Goal: Information Seeking & Learning: Compare options

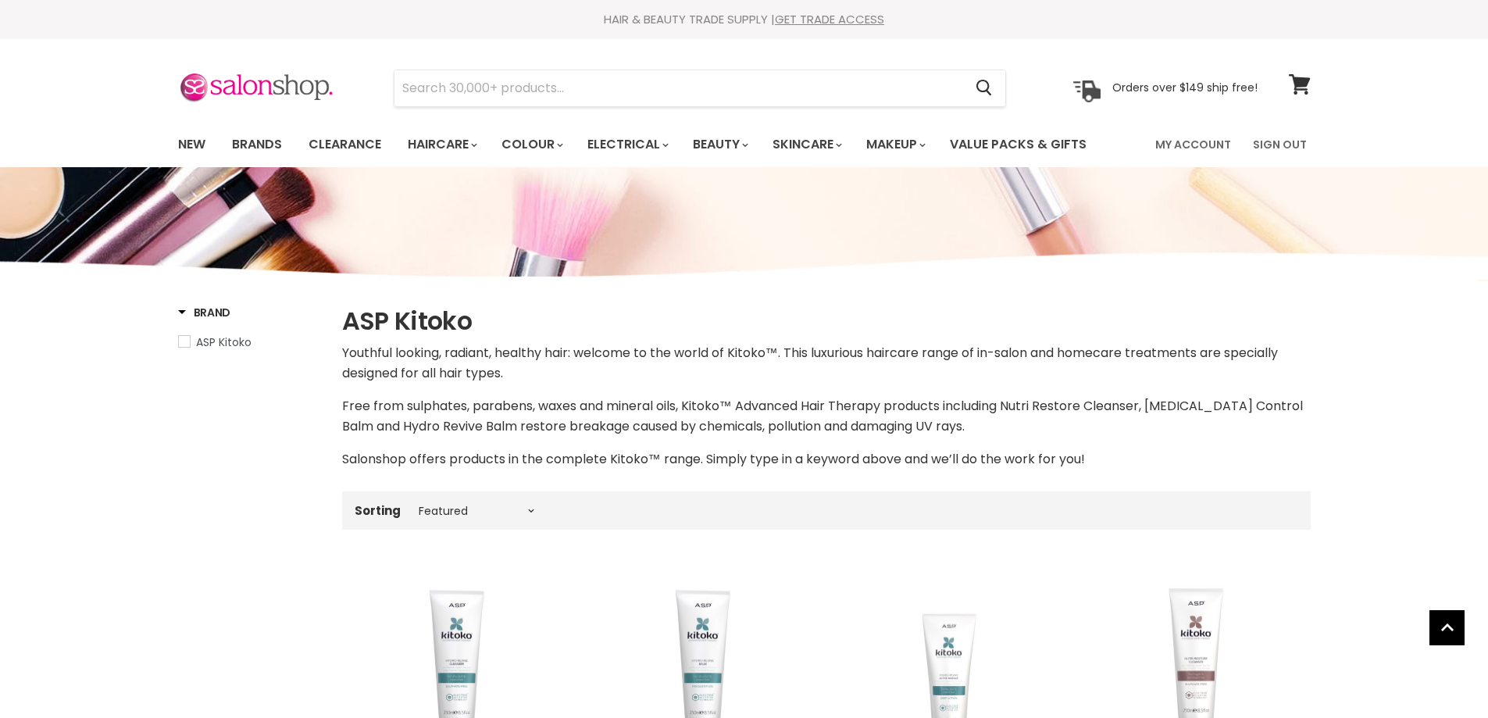
select select "manual"
click at [198, 139] on link "New" at bounding box center [191, 144] width 51 height 33
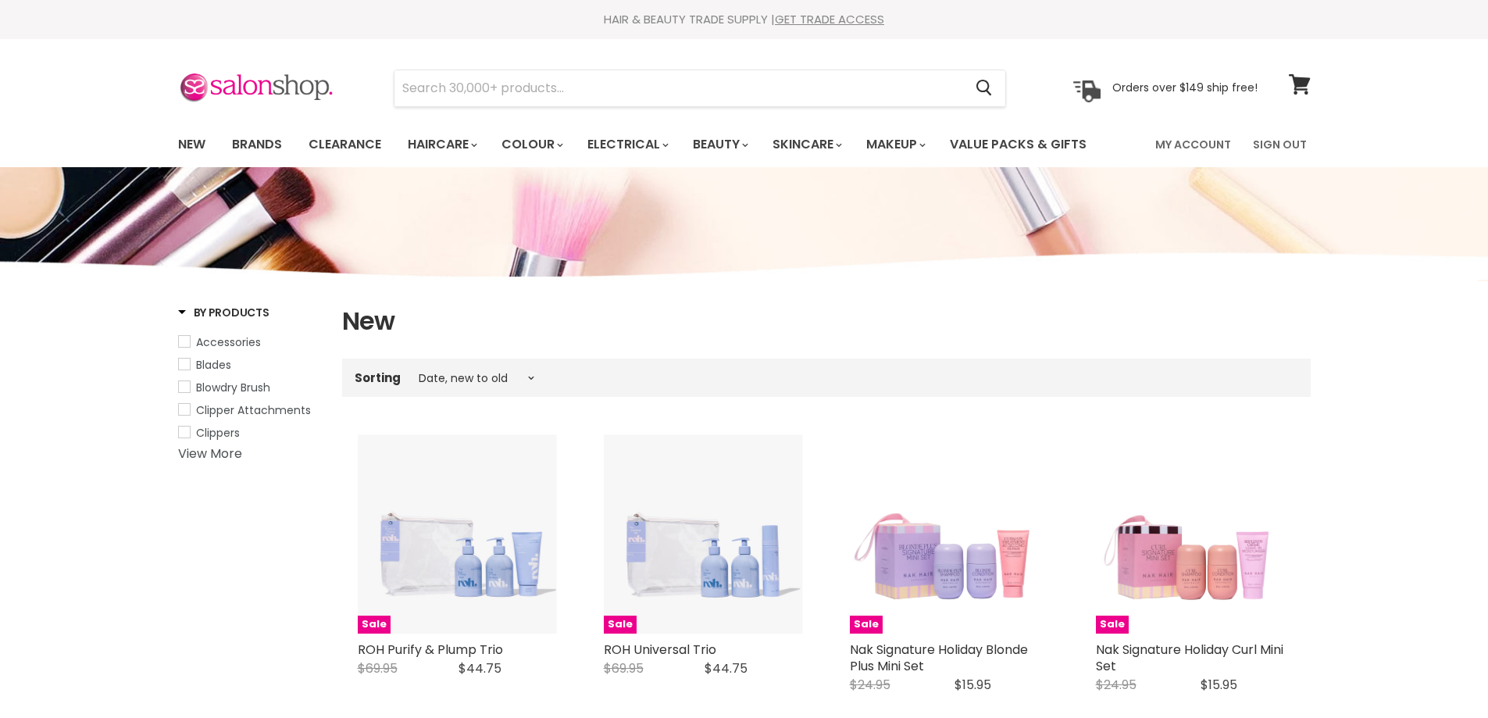
select select "created-descending"
click at [521, 78] on input "Search" at bounding box center [680, 88] width 570 height 36
click at [248, 145] on link "Brands" at bounding box center [256, 144] width 73 height 33
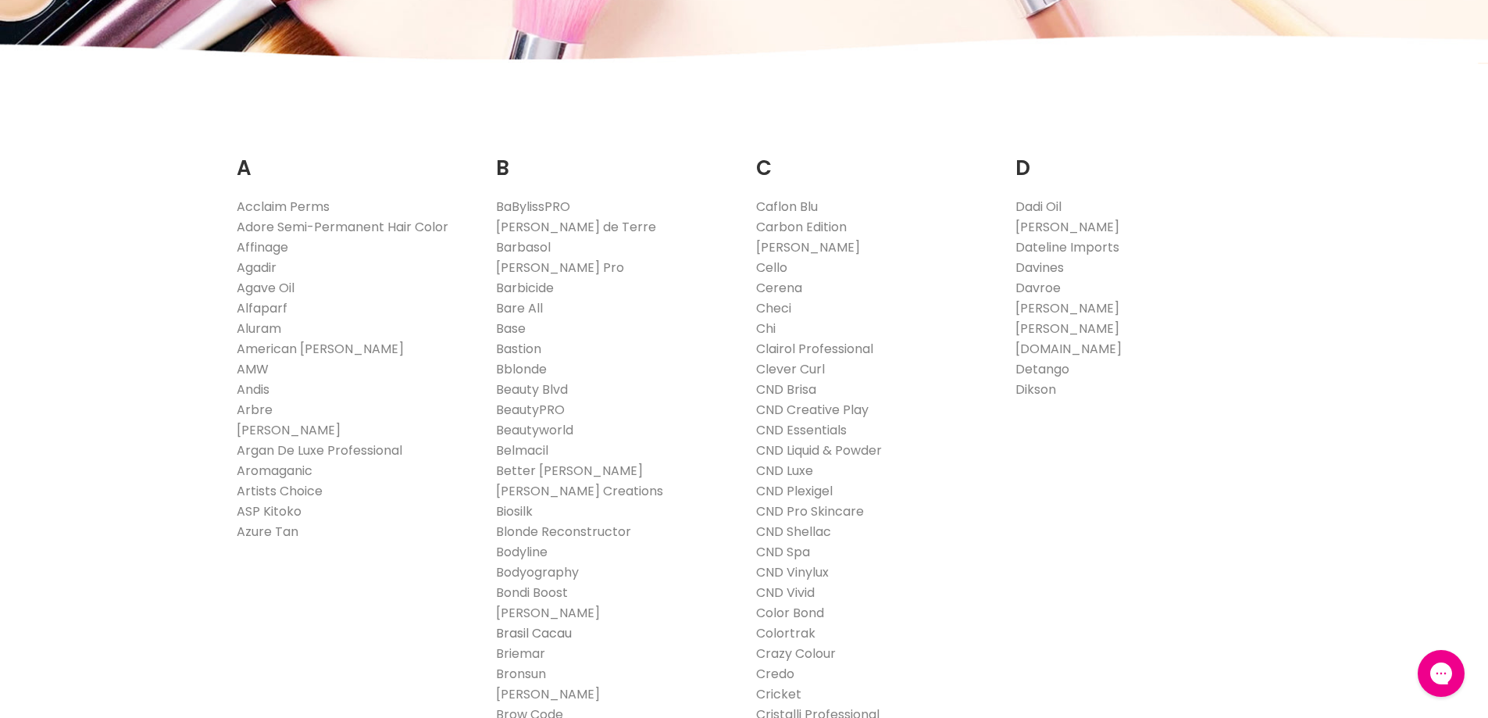
click at [520, 631] on link "Brasil Cacau" at bounding box center [534, 633] width 76 height 18
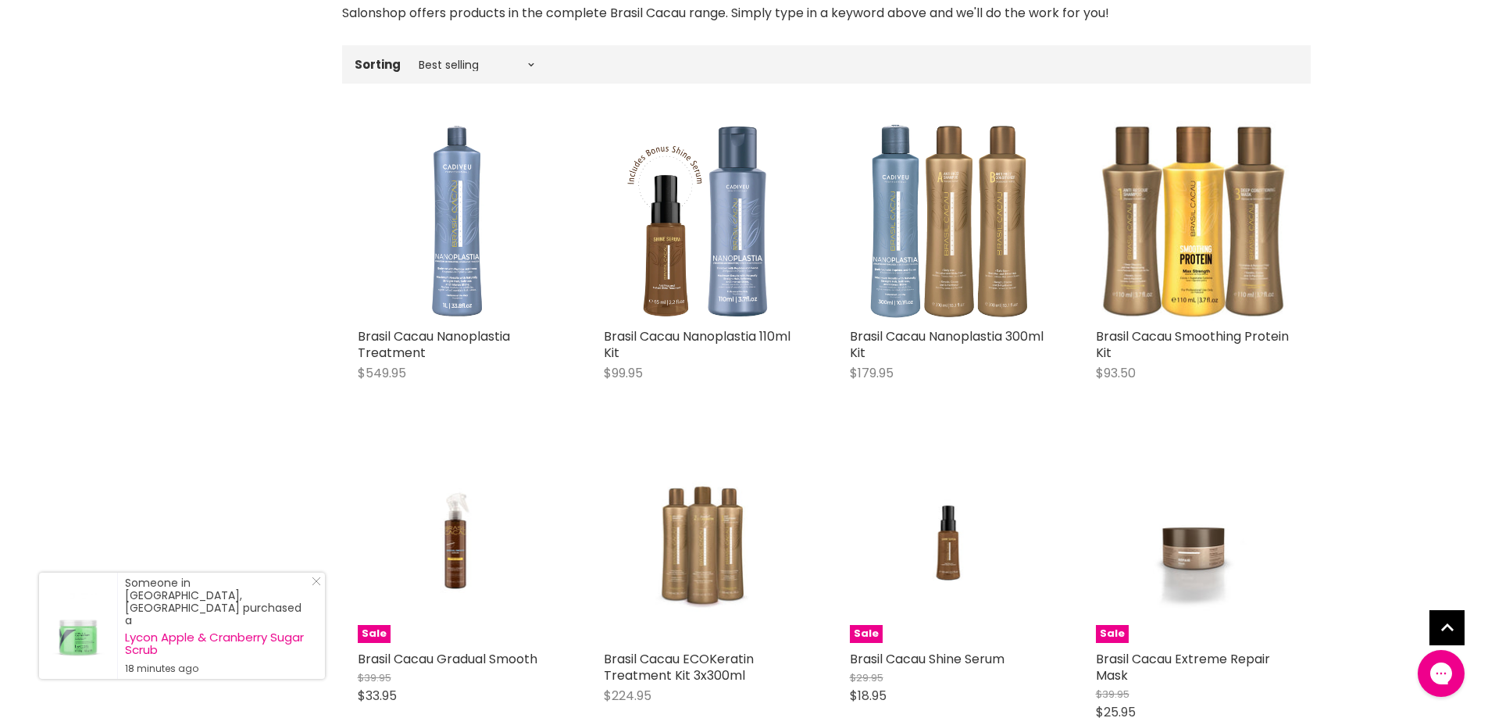
scroll to position [469, 0]
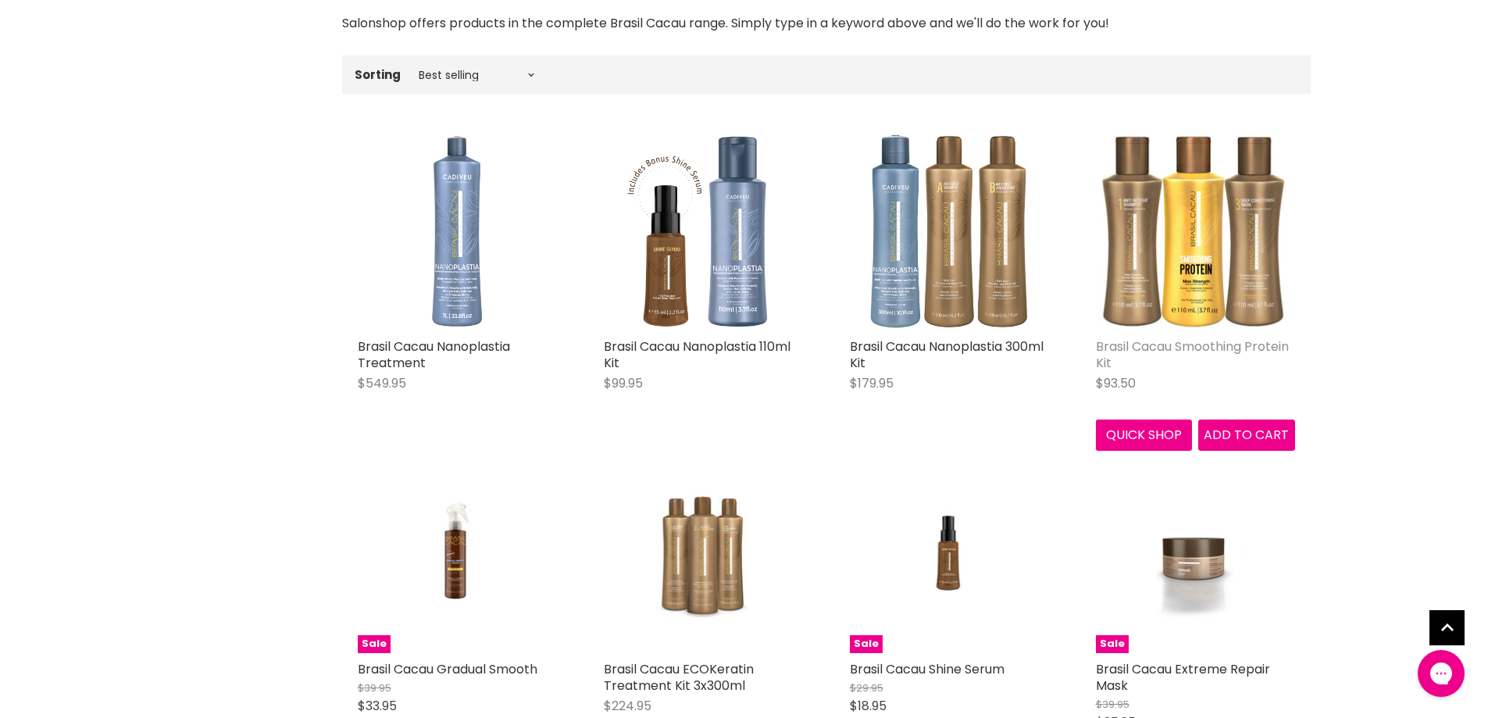
click at [1155, 345] on link "Brasil Cacau Smoothing Protein Kit" at bounding box center [1192, 355] width 193 height 34
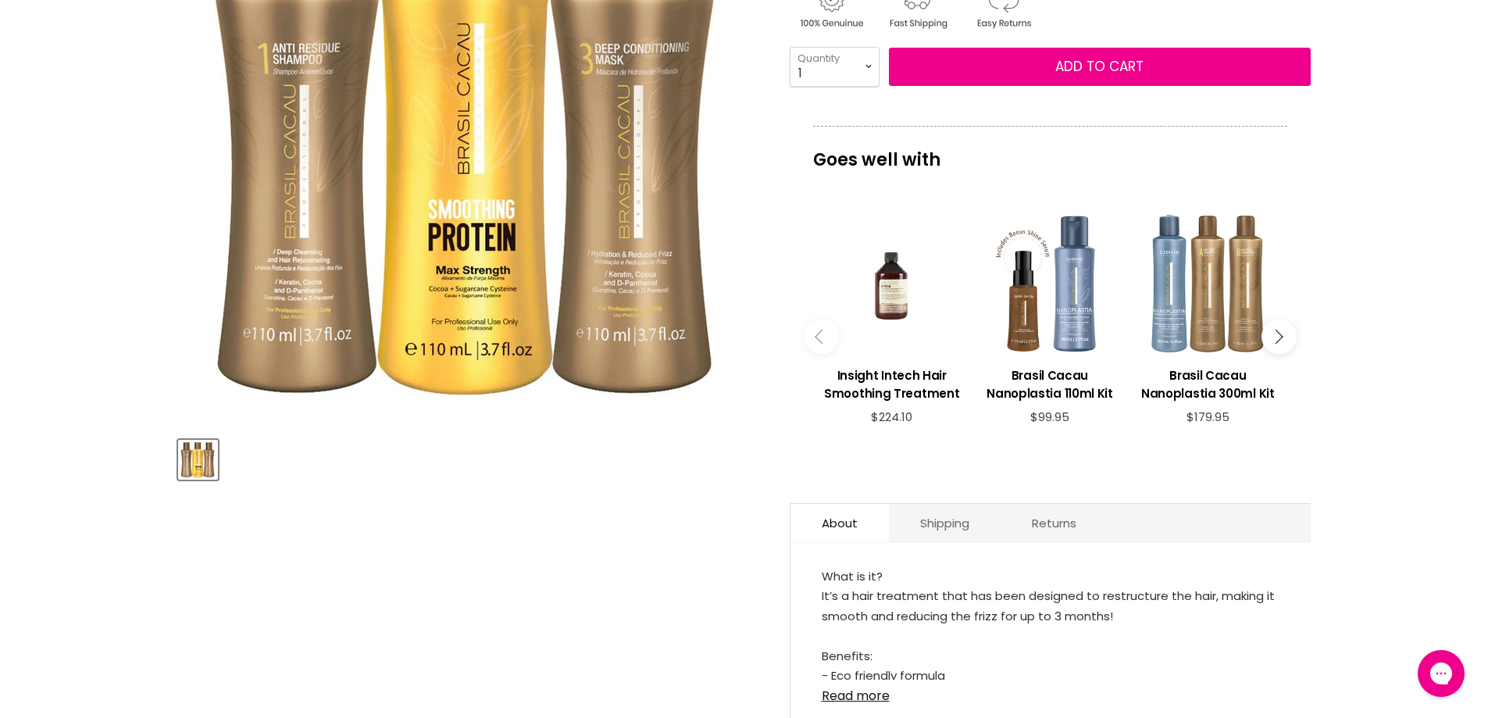
scroll to position [469, 0]
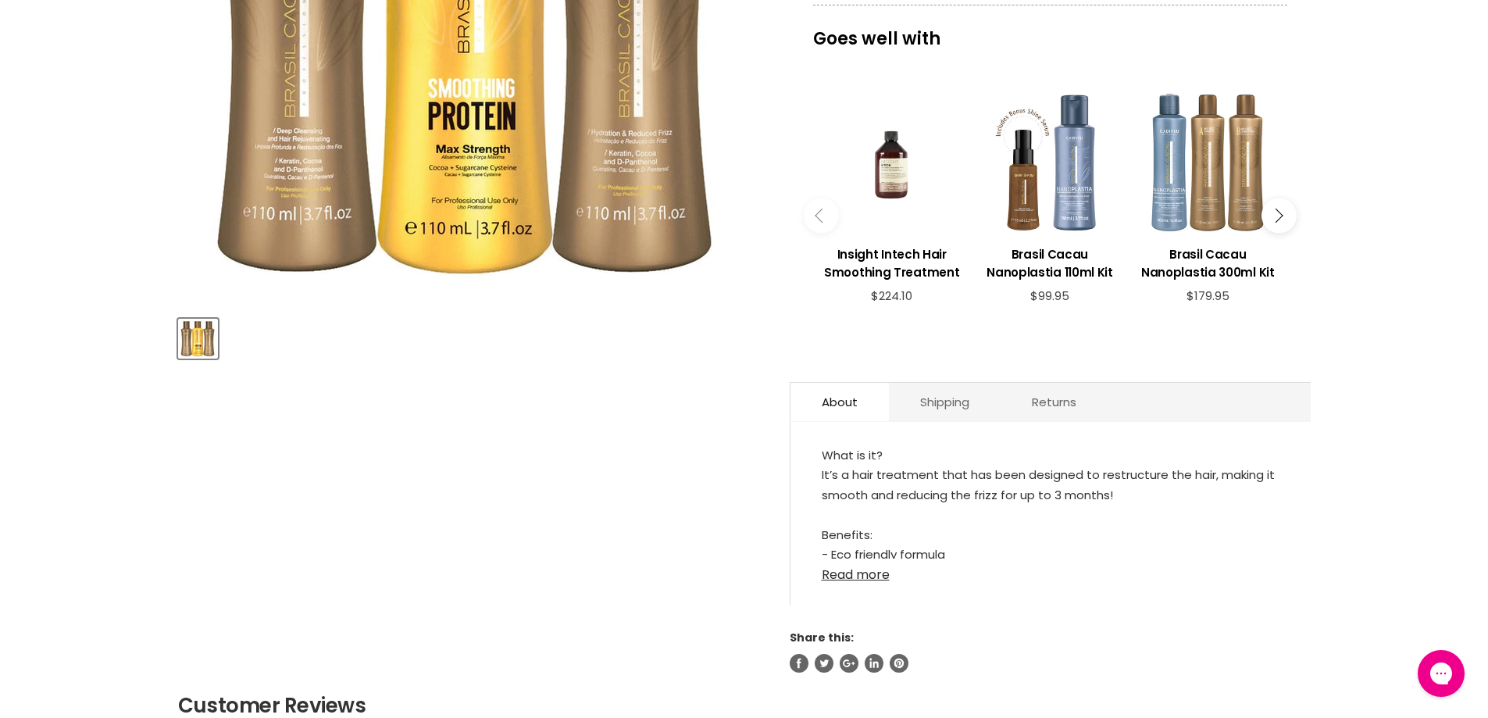
click at [842, 581] on link "Read more" at bounding box center [1051, 570] width 458 height 23
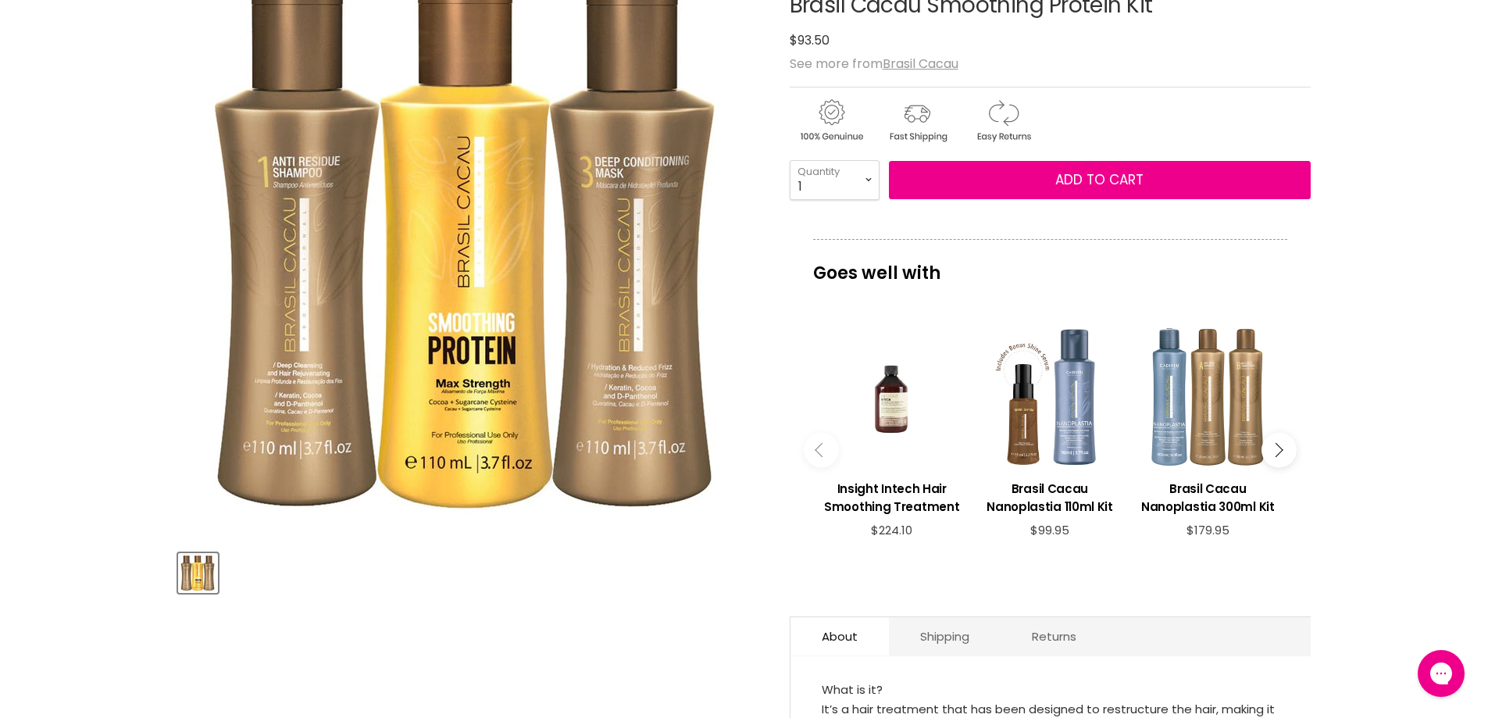
scroll to position [0, 0]
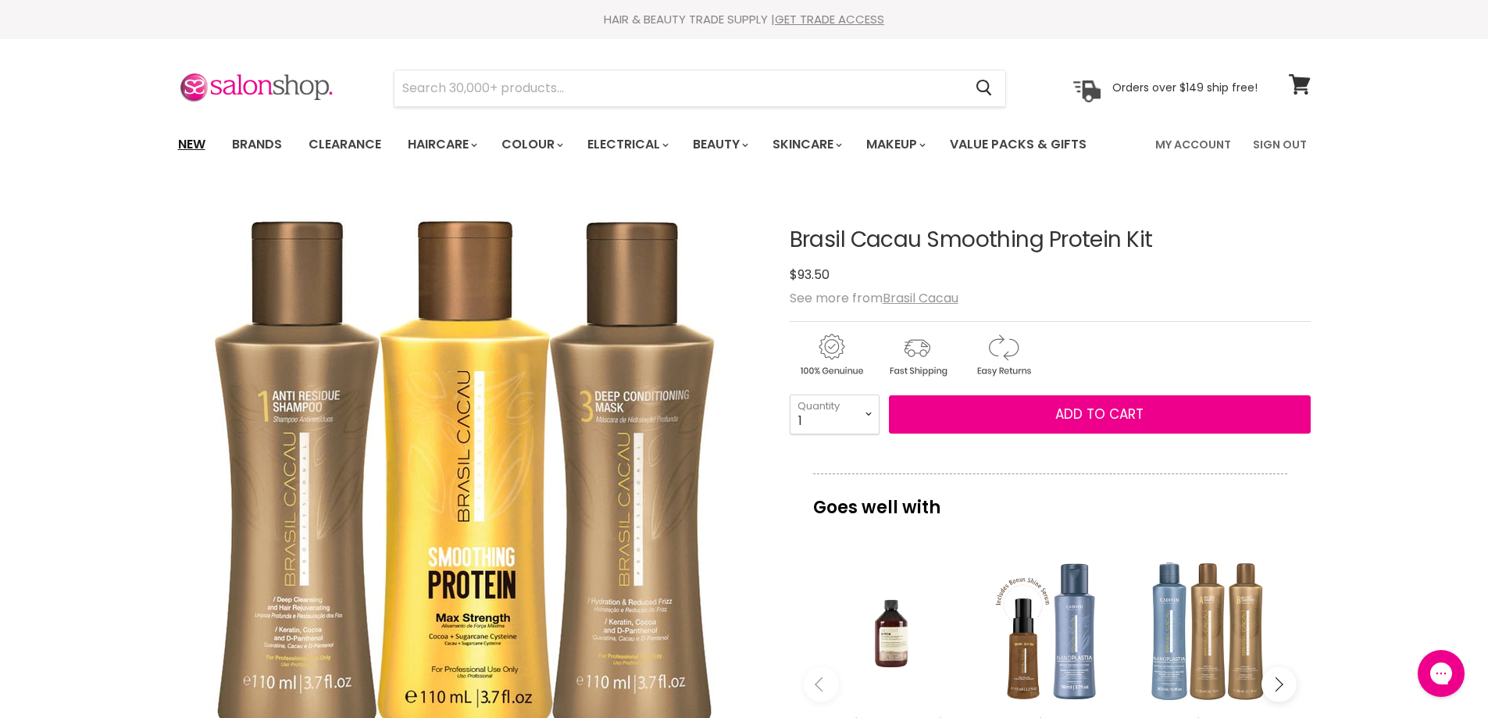
click at [190, 145] on link "New" at bounding box center [191, 144] width 51 height 33
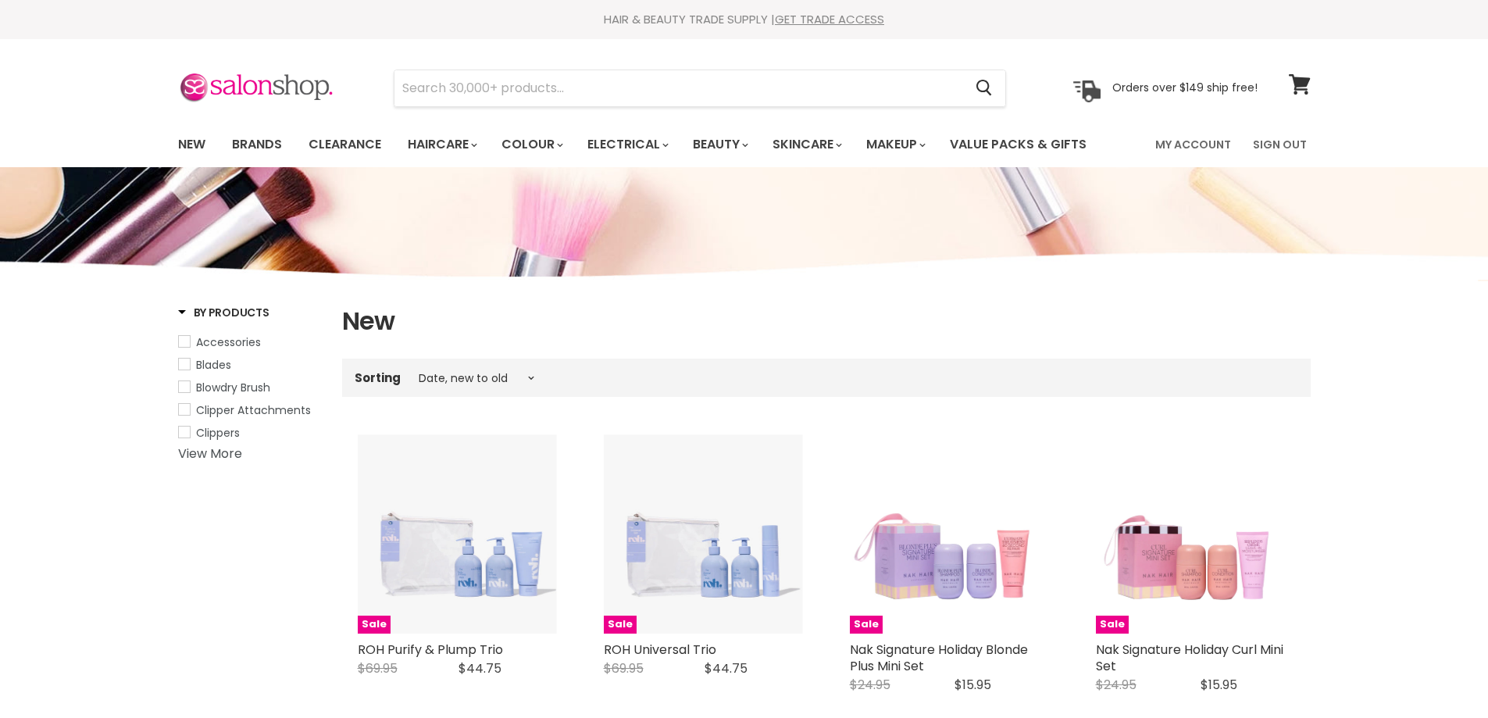
select select "created-descending"
click at [539, 88] on input "Search" at bounding box center [680, 88] width 570 height 36
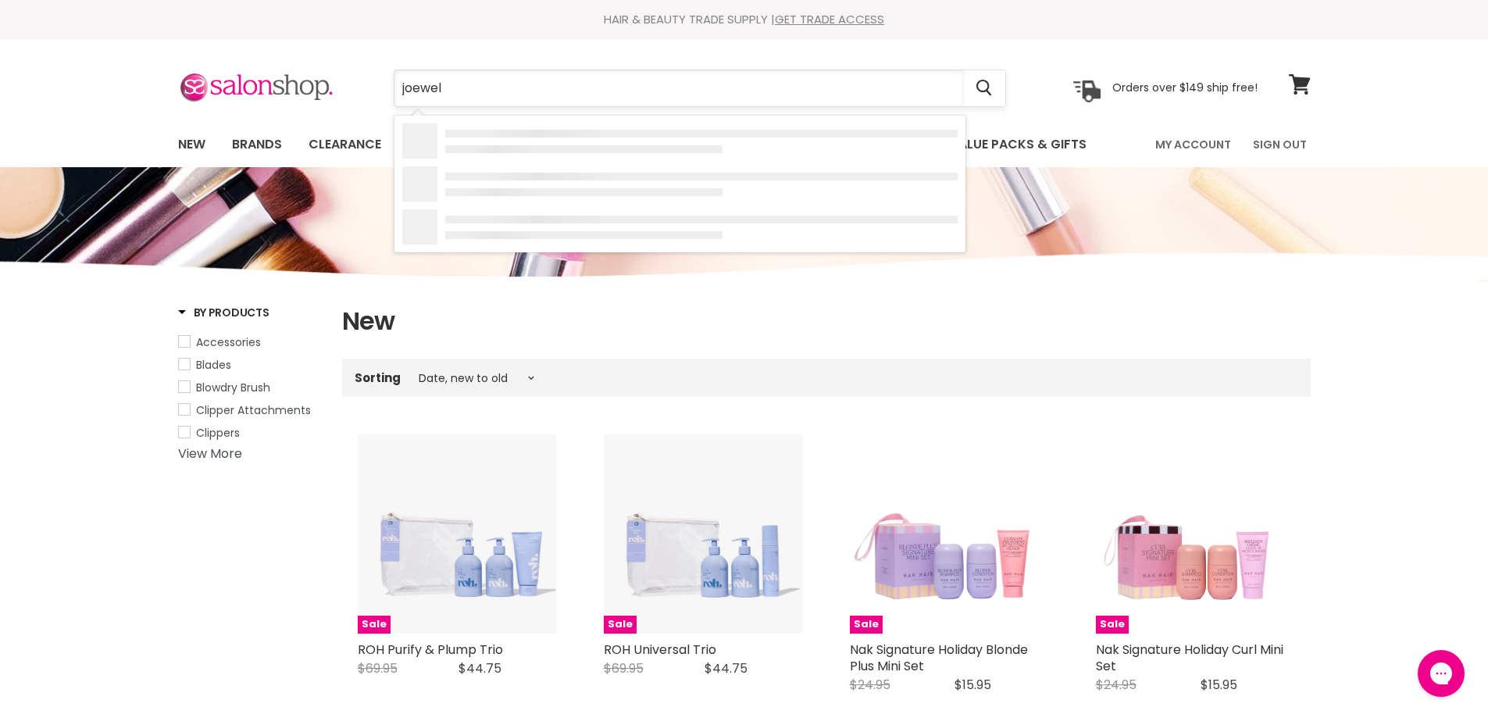
type input "joewell"
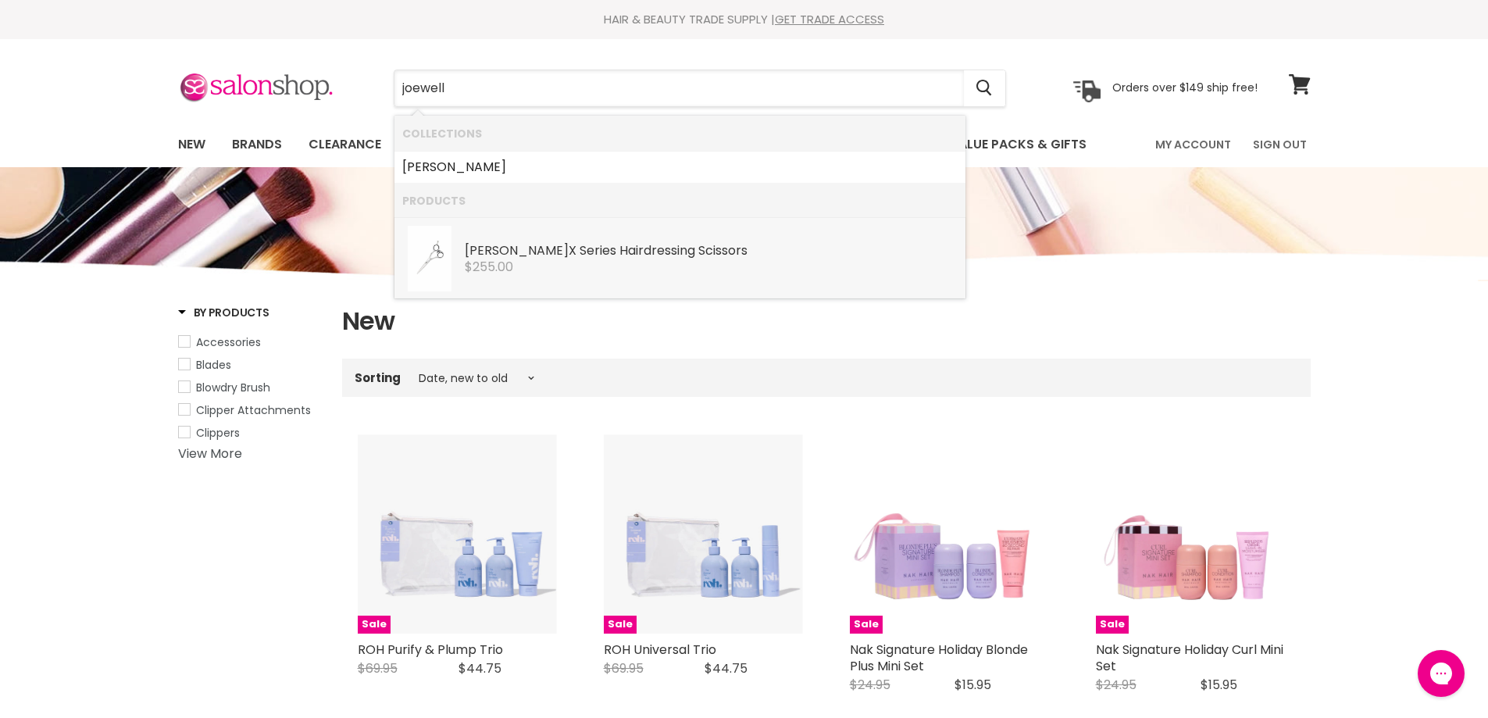
click at [504, 245] on b "[PERSON_NAME]" at bounding box center [517, 250] width 104 height 18
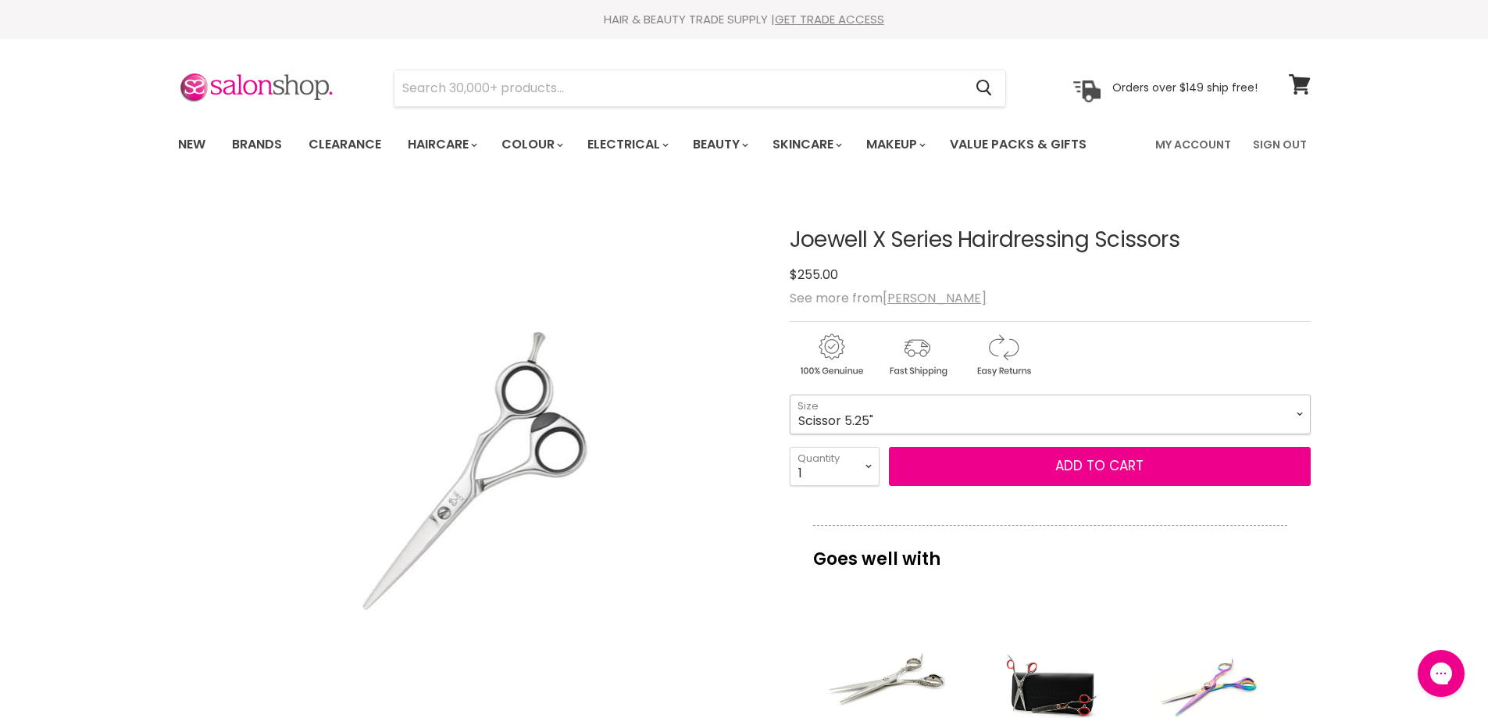
click at [837, 429] on select "Scissor 5.25" Scissor 5.75"" at bounding box center [1050, 414] width 521 height 39
click at [479, 92] on input "Search" at bounding box center [680, 88] width 570 height 36
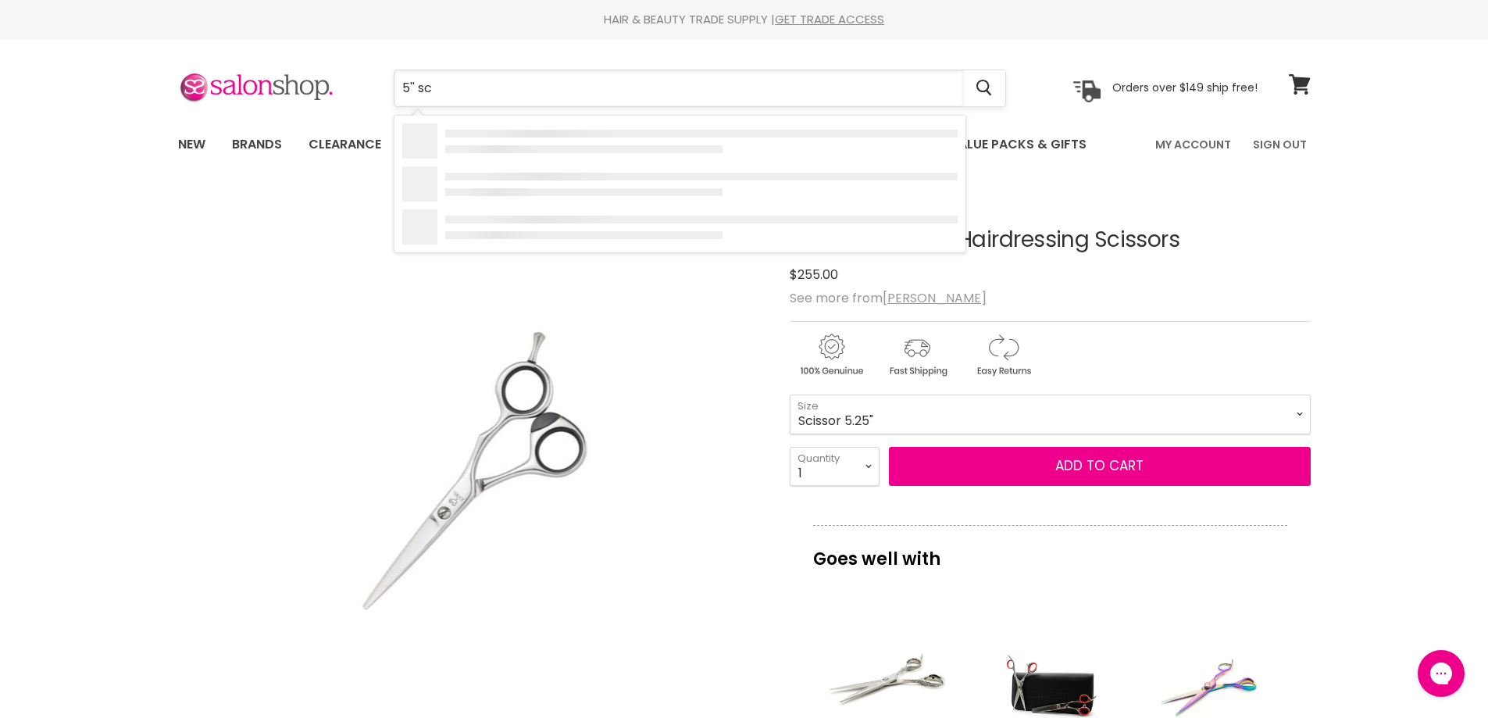
type input "5'' sci"
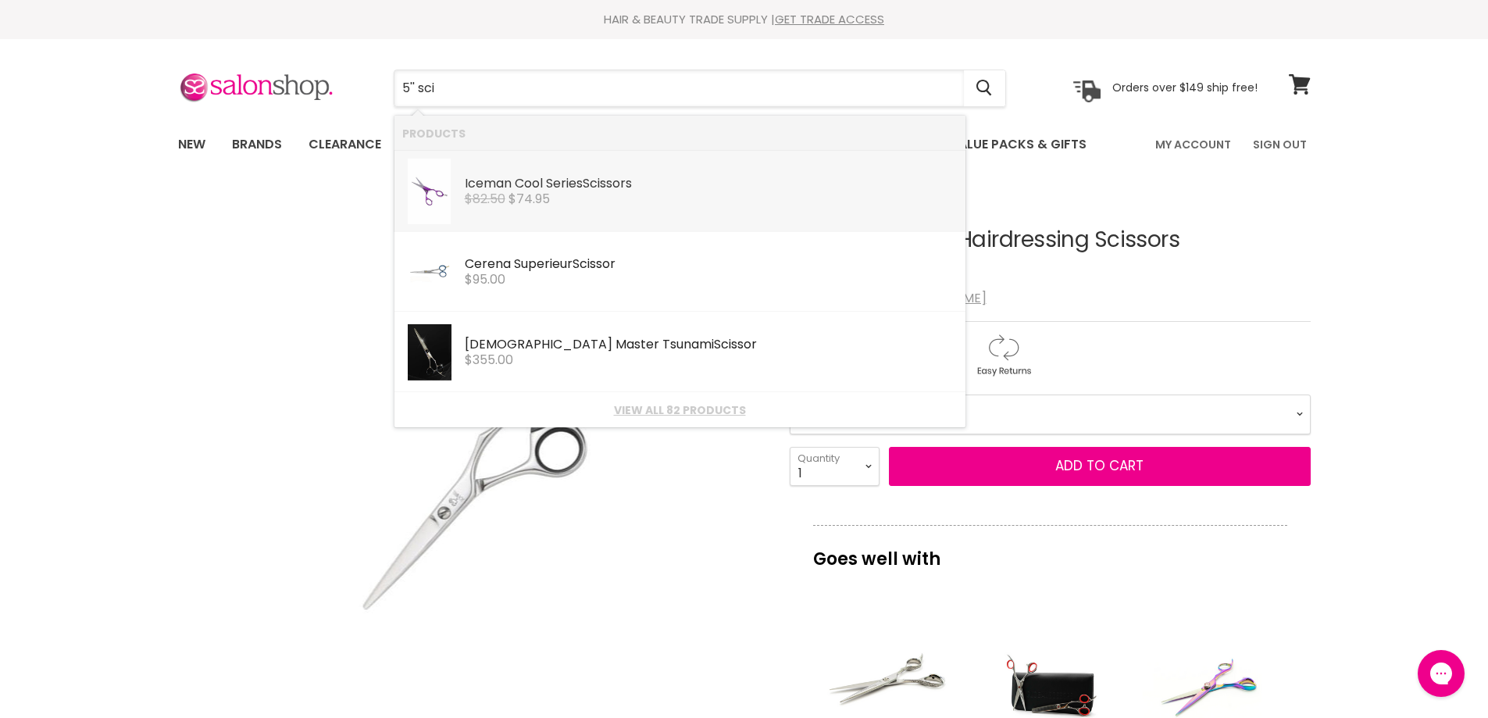
click at [509, 218] on link "Iceman Cool Series Sci ssors Iceman $82.50 $74.95" at bounding box center [680, 192] width 556 height 66
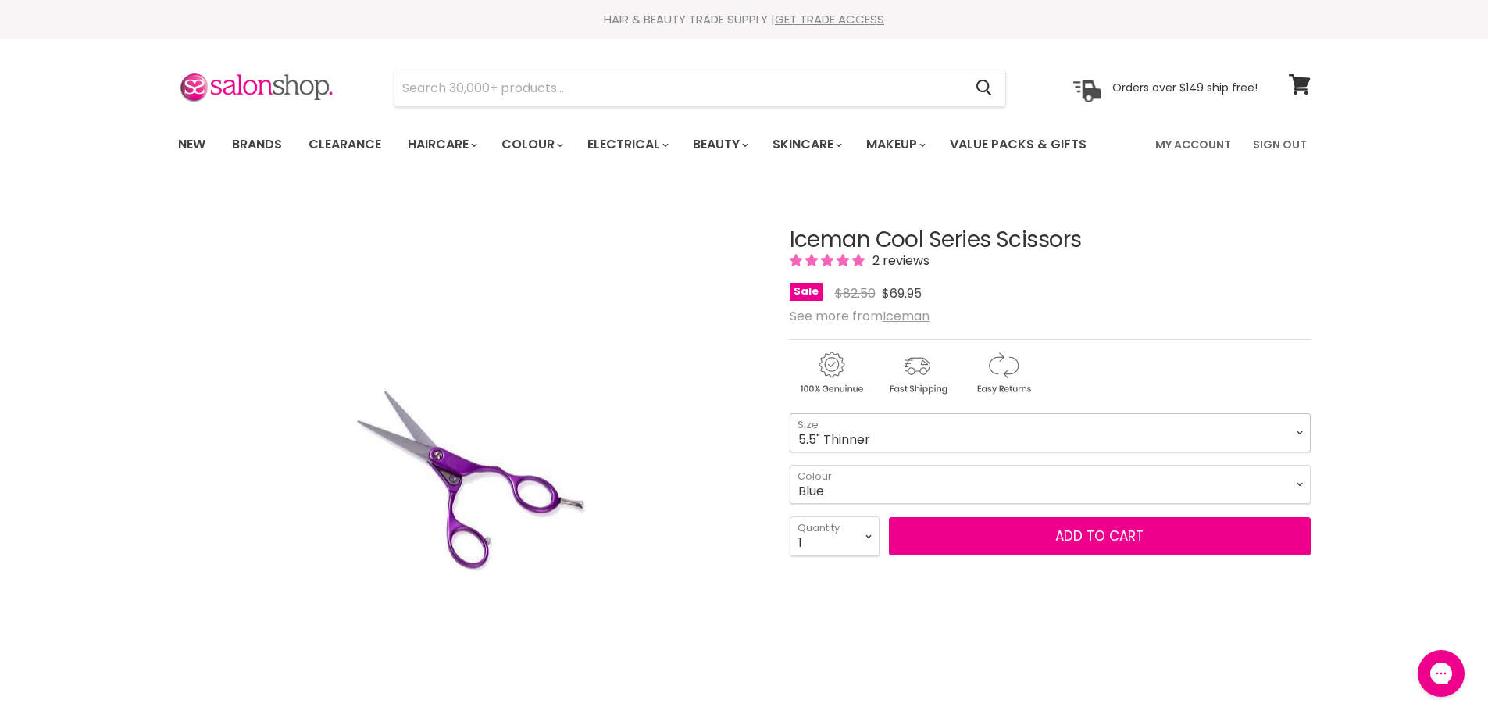
click at [834, 432] on select "5.5" Thinner 5" Scissor 5.5" Scissor 5" Scissor Left Handed 5.5" Scissor Left H…" at bounding box center [1050, 432] width 521 height 39
click at [790, 413] on select "5.5" Thinner 5" Scissor 5.5" Scissor 5" Scissor Left Handed 5.5" Scissor Left H…" at bounding box center [1050, 432] width 521 height 39
select select "5" Scissor"
click at [813, 488] on select "Blue Pink" at bounding box center [1050, 484] width 521 height 39
select select "Pink"
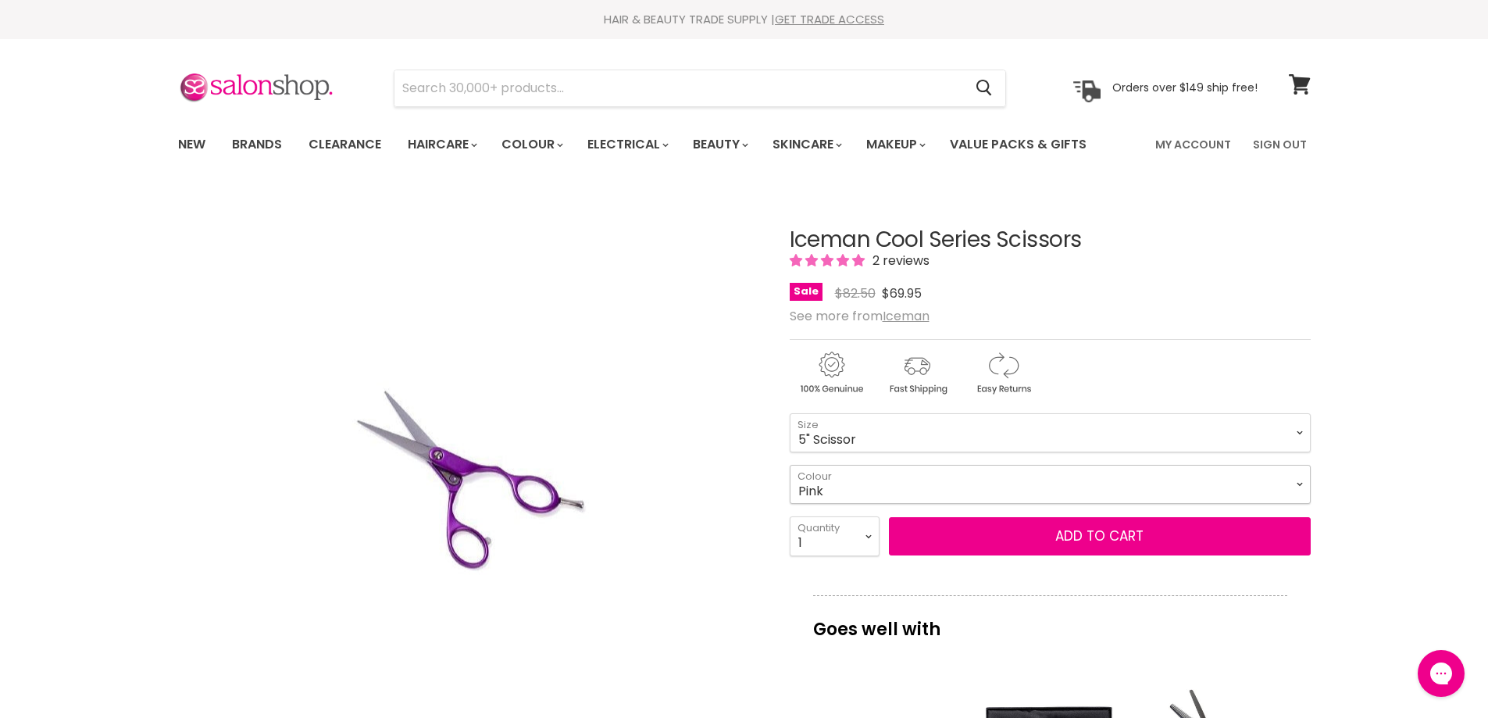
click at [790, 465] on select "Blue Pink" at bounding box center [1050, 484] width 521 height 39
select select "5" Scissor"
select select "Pink"
click at [449, 86] on input "Search" at bounding box center [680, 88] width 570 height 36
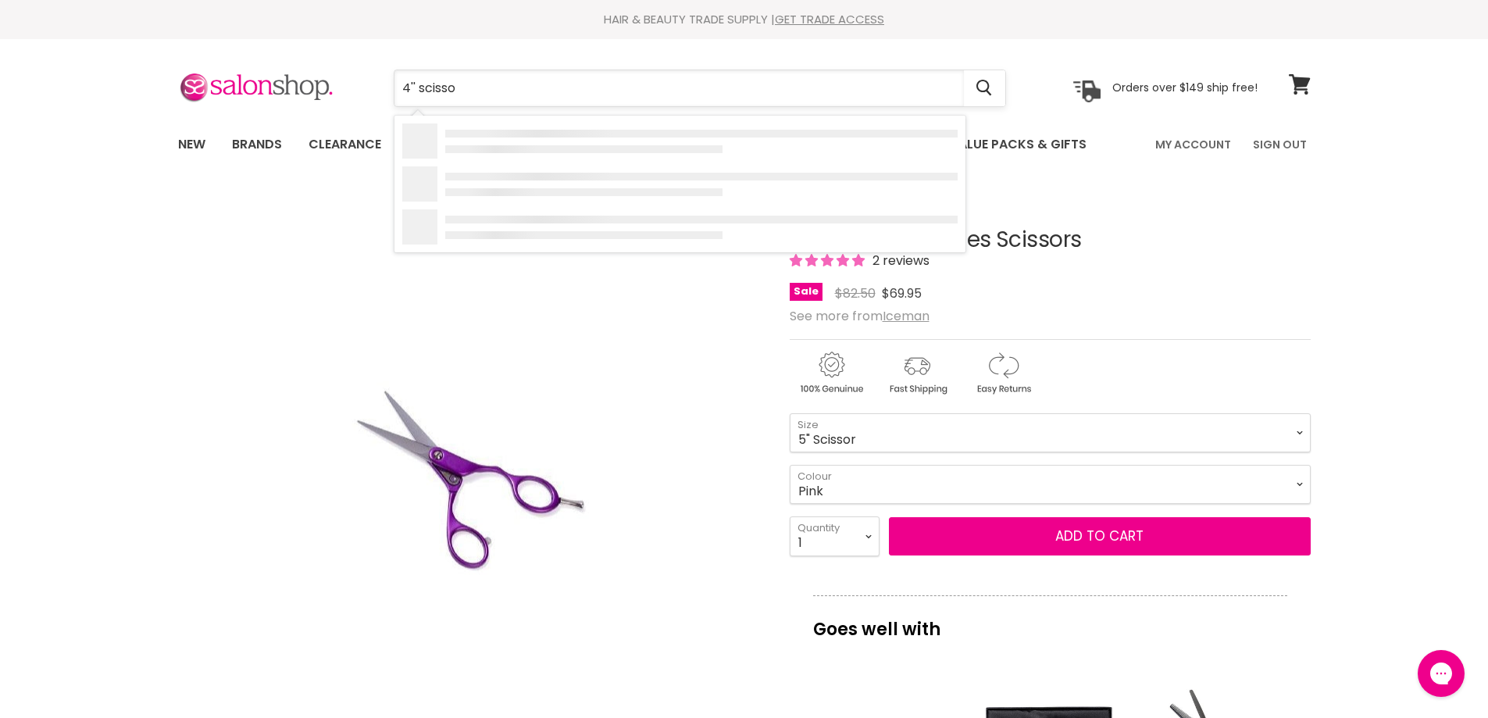
type input "4'' scissor"
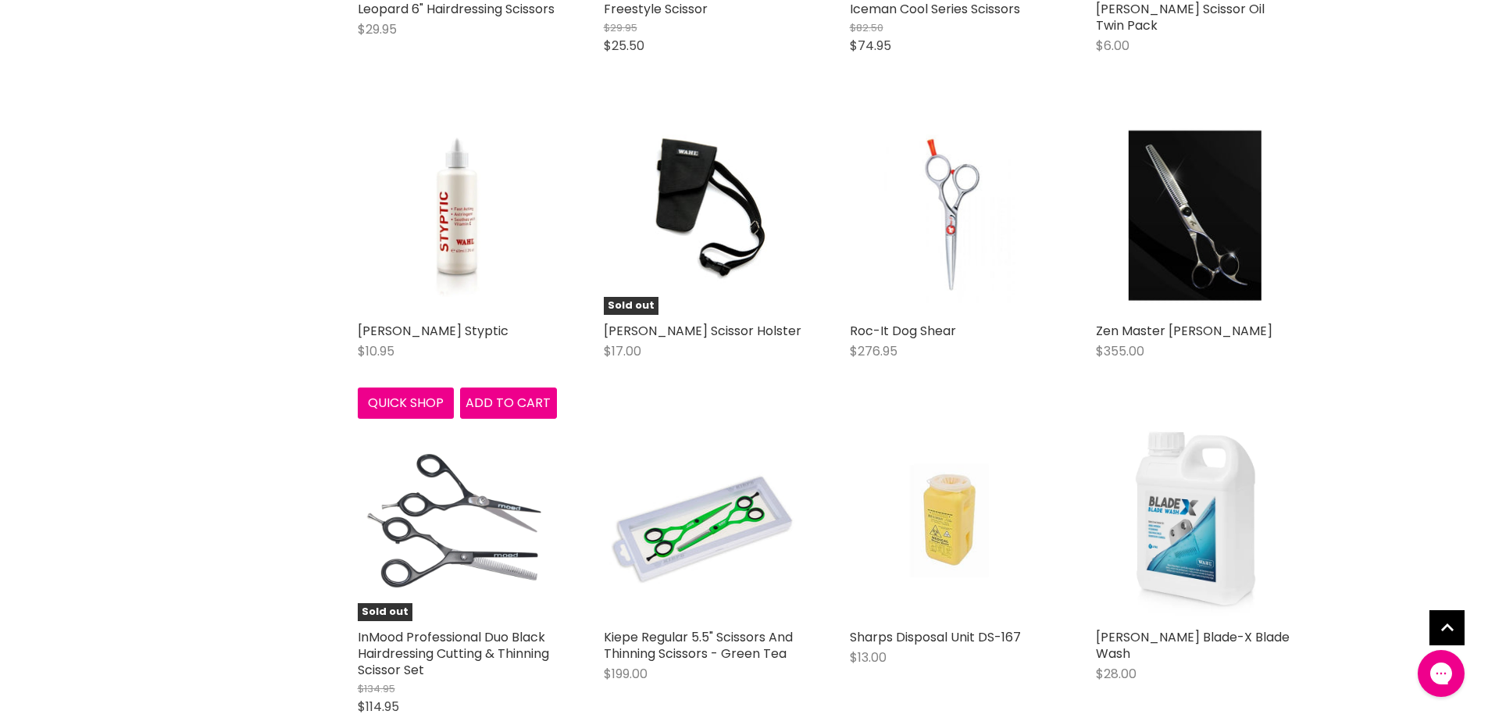
scroll to position [1563, 0]
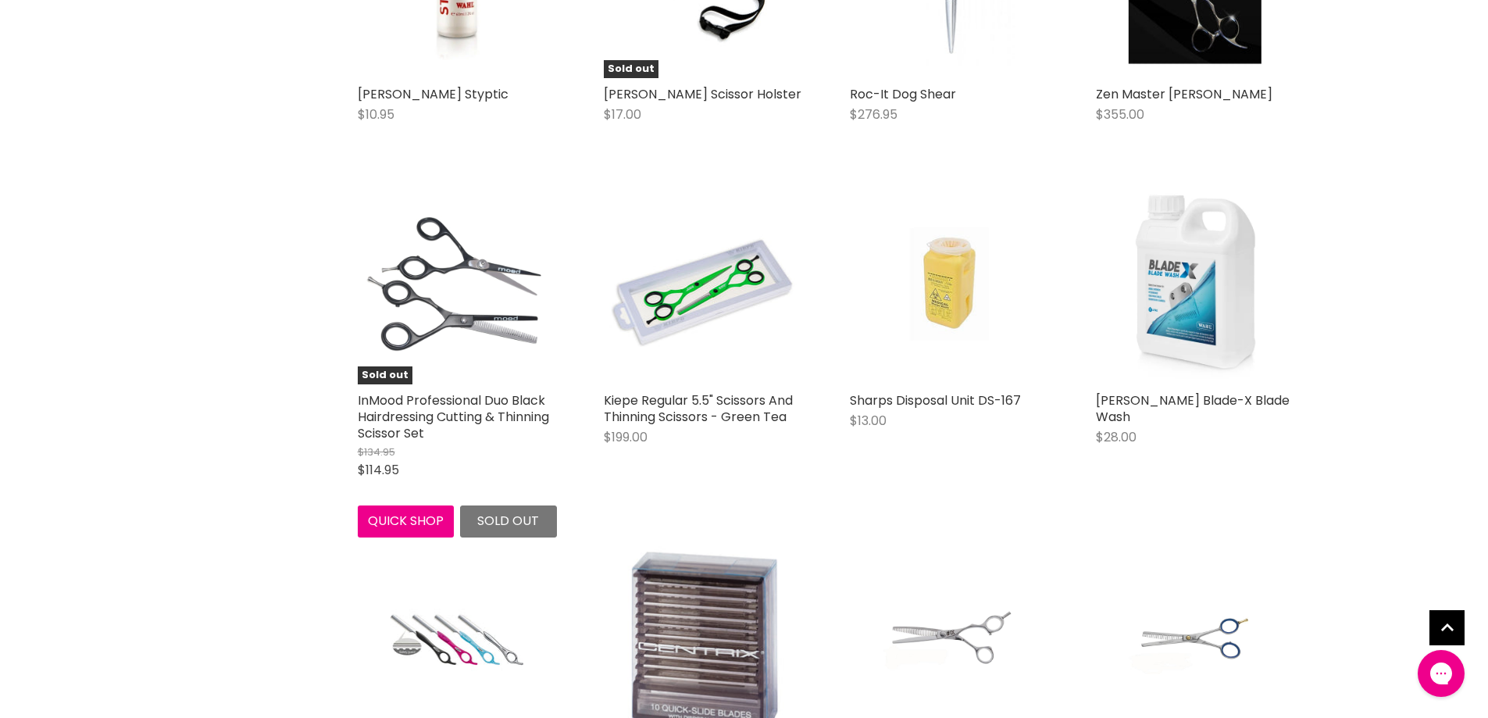
scroll to position [2032, 0]
